Goal: Check status: Check status

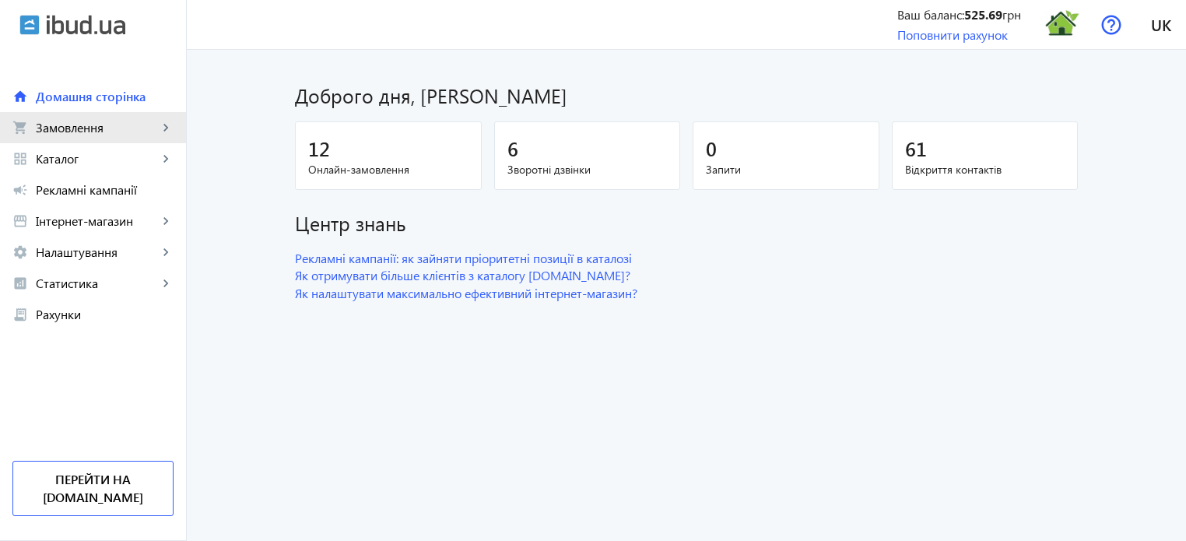
click at [77, 130] on span "Замовлення" at bounding box center [97, 128] width 122 height 16
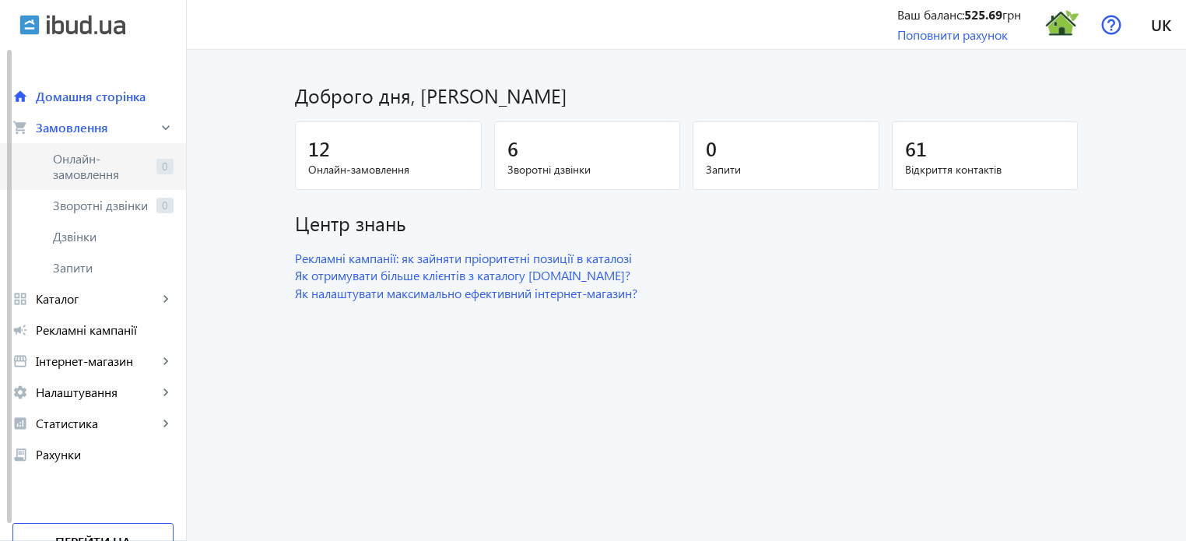
click at [99, 170] on span "Онлайн-замовлення" at bounding box center [101, 166] width 97 height 31
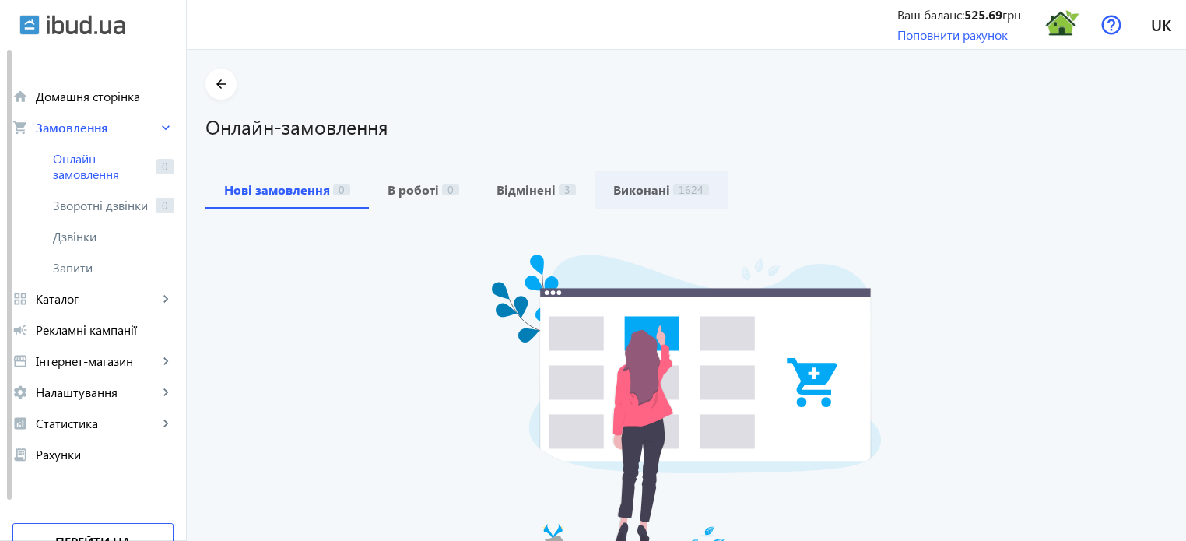
click at [641, 180] on span "Виконані 1624" at bounding box center [661, 189] width 96 height 37
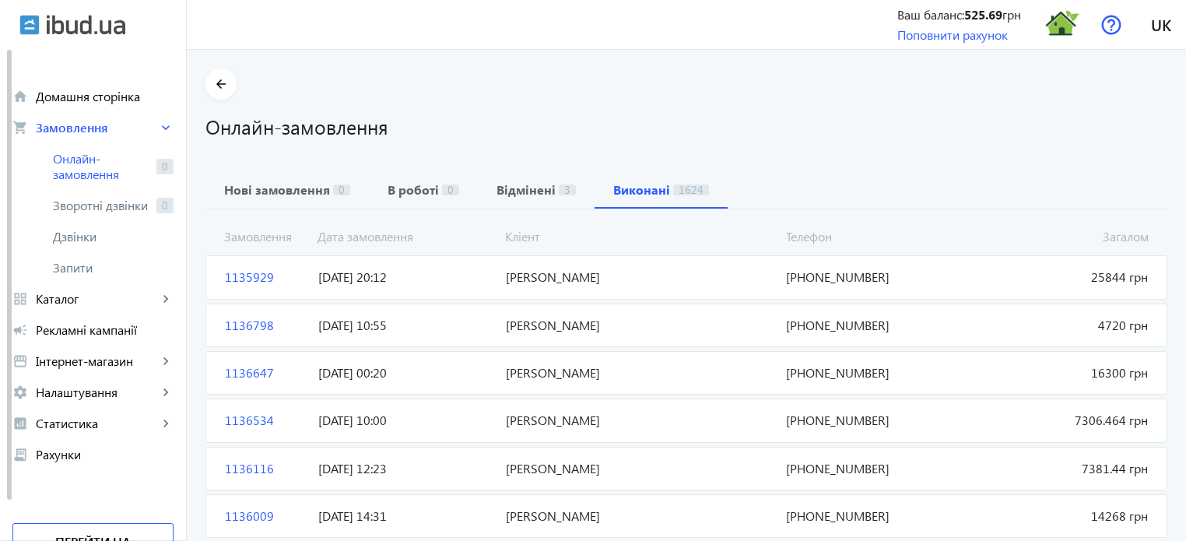
click at [247, 273] on span "1135929" at bounding box center [265, 276] width 93 height 17
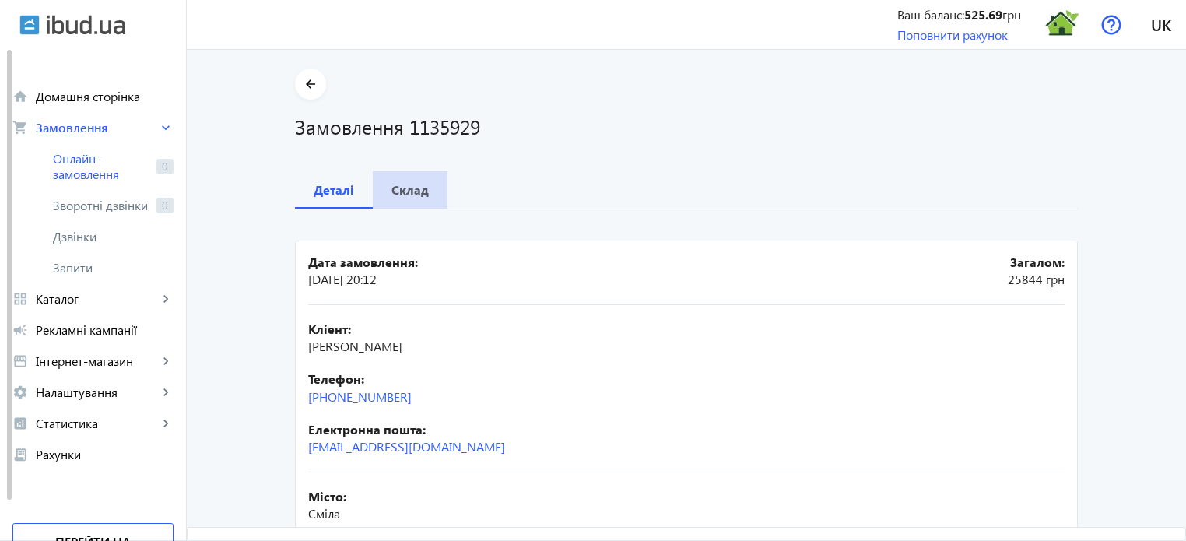
click at [396, 186] on b "Склад" at bounding box center [409, 190] width 37 height 12
